Goal: Find specific fact: Find specific fact

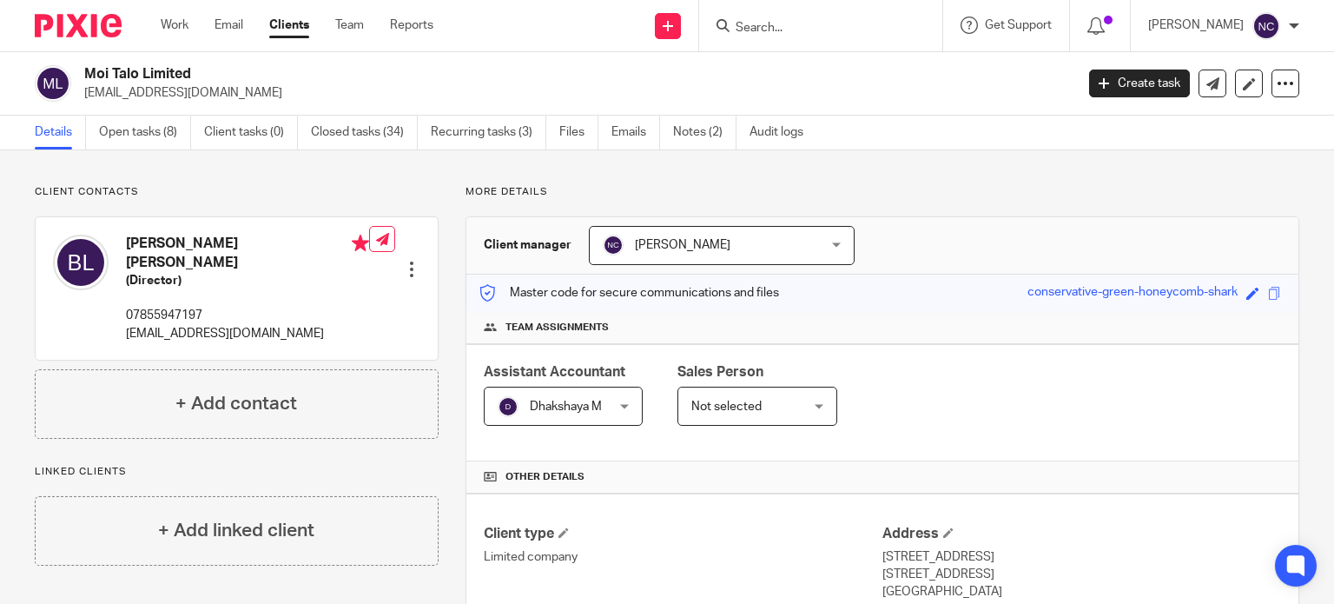
scroll to position [304, 0]
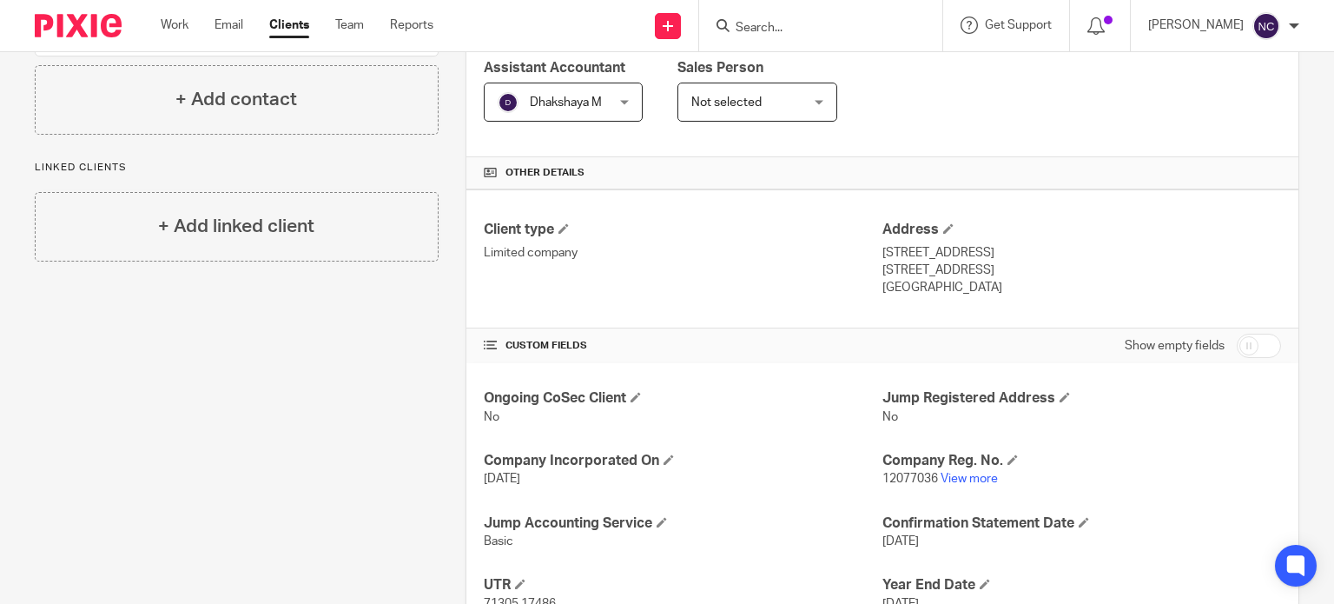
click at [756, 25] on input "Search" at bounding box center [812, 29] width 156 height 16
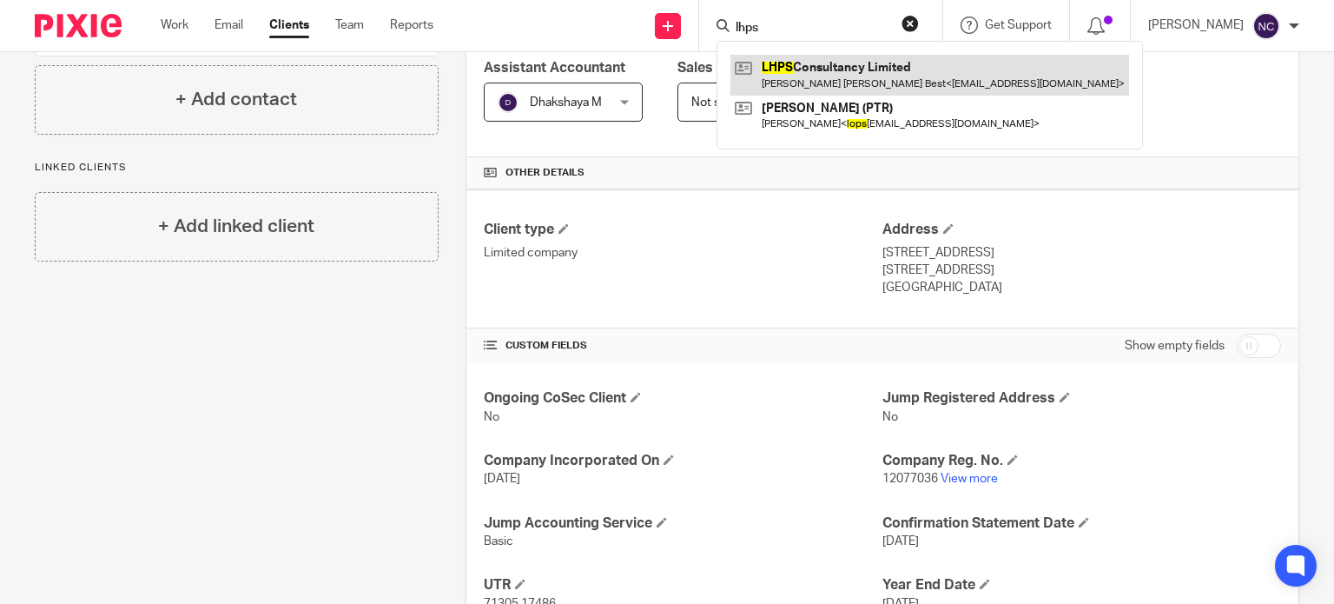
type input "lhps"
click at [782, 72] on link at bounding box center [929, 75] width 399 height 40
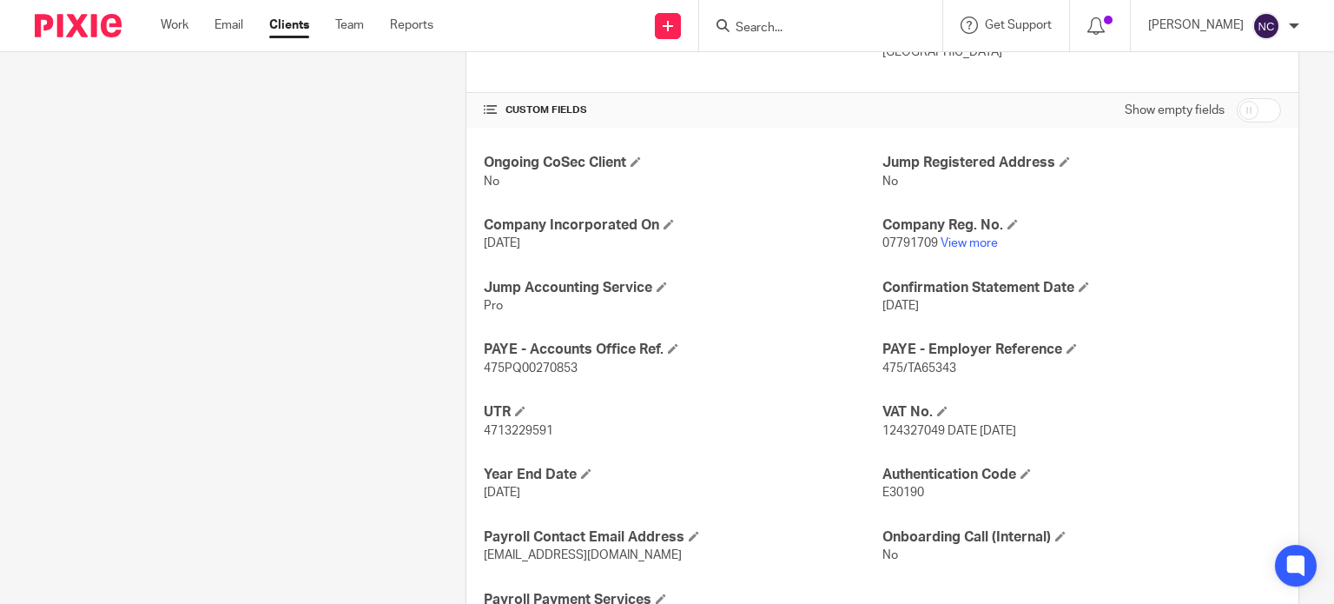
scroll to position [564, 0]
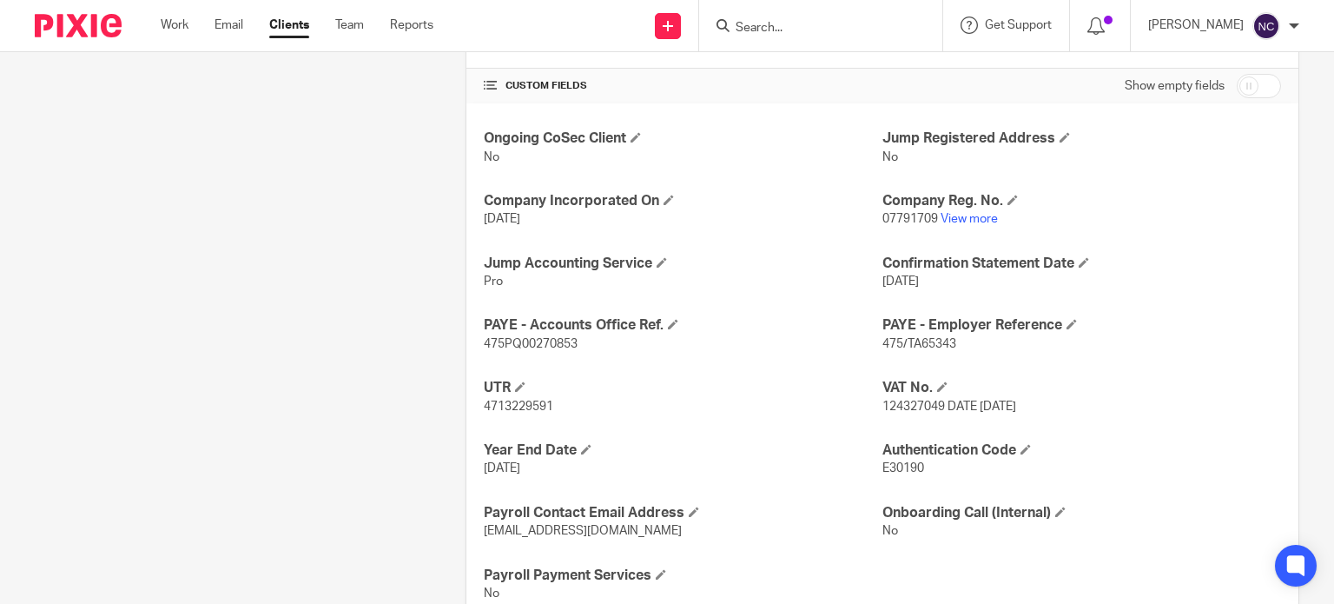
click at [896, 402] on span "124327049 DATE [DATE]" at bounding box center [949, 406] width 134 height 12
copy span "124327049"
click at [781, 29] on input "Search" at bounding box center [812, 29] width 156 height 16
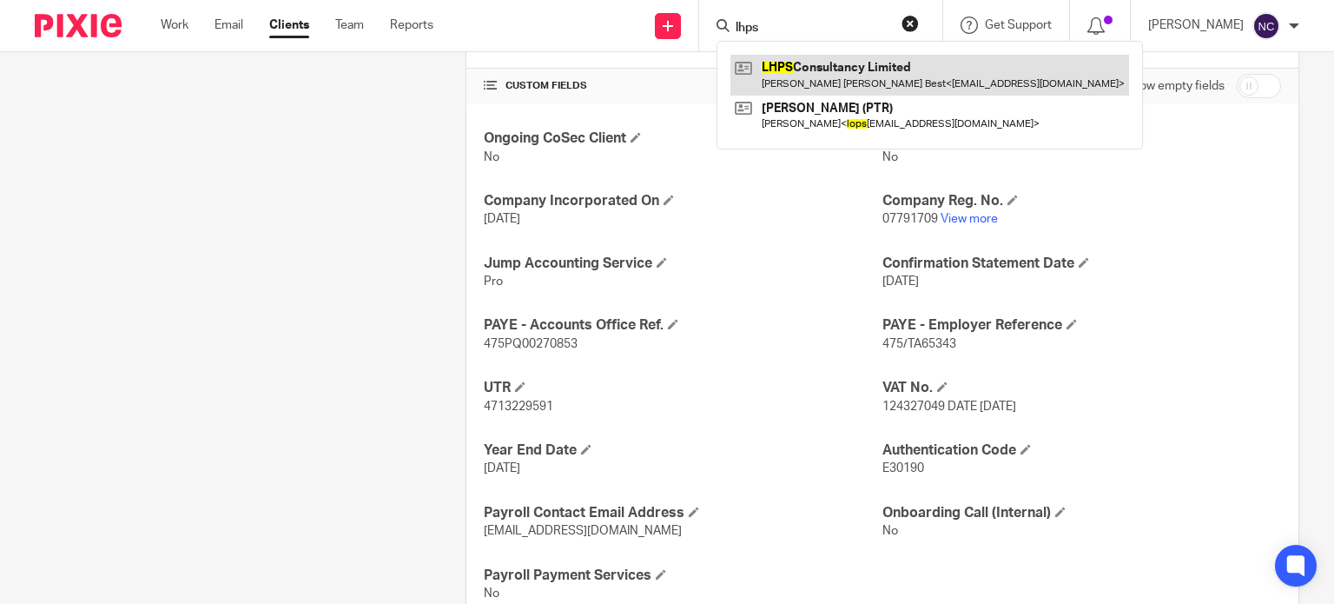
type input "lhps"
click at [802, 58] on link at bounding box center [929, 75] width 399 height 40
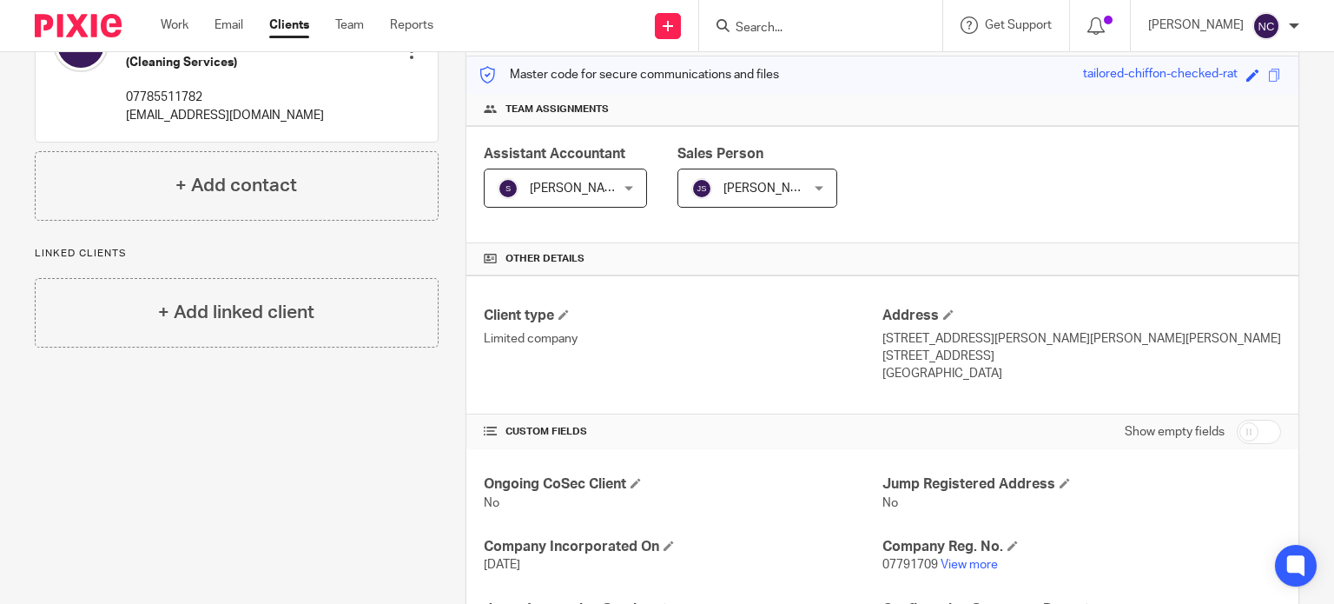
scroll to position [233, 0]
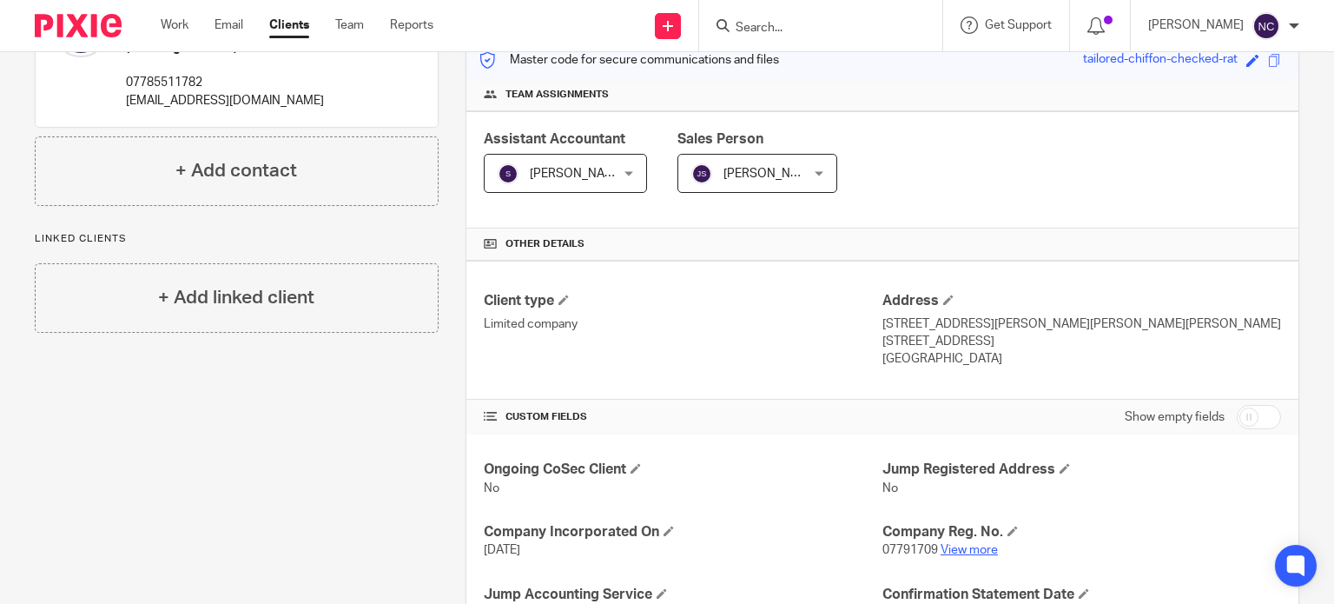
click at [976, 552] on link "View more" at bounding box center [969, 550] width 57 height 12
